Goal: Find specific fact: Find specific fact

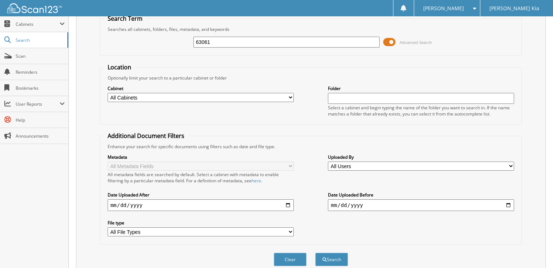
scroll to position [55, 0]
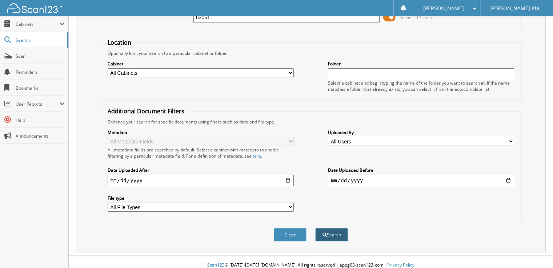
type input "63061"
click at [334, 228] on button "Search" at bounding box center [331, 234] width 33 height 13
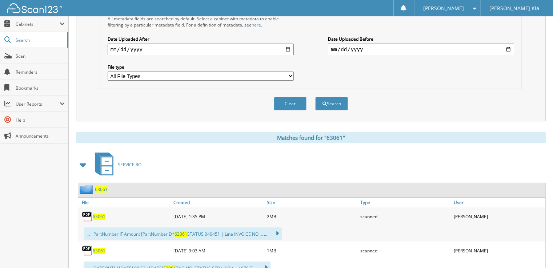
scroll to position [271, 0]
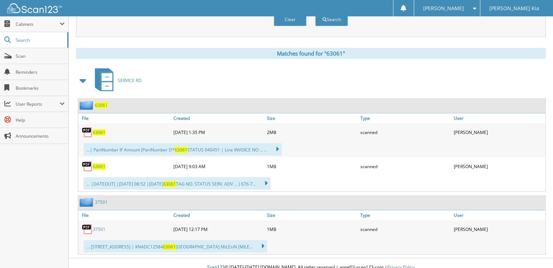
click at [98, 129] on span "63061" at bounding box center [99, 132] width 13 height 6
click at [97, 164] on span "63061" at bounding box center [99, 167] width 13 height 6
click at [100, 129] on span "63061" at bounding box center [99, 132] width 13 height 6
